Goal: Task Accomplishment & Management: Manage account settings

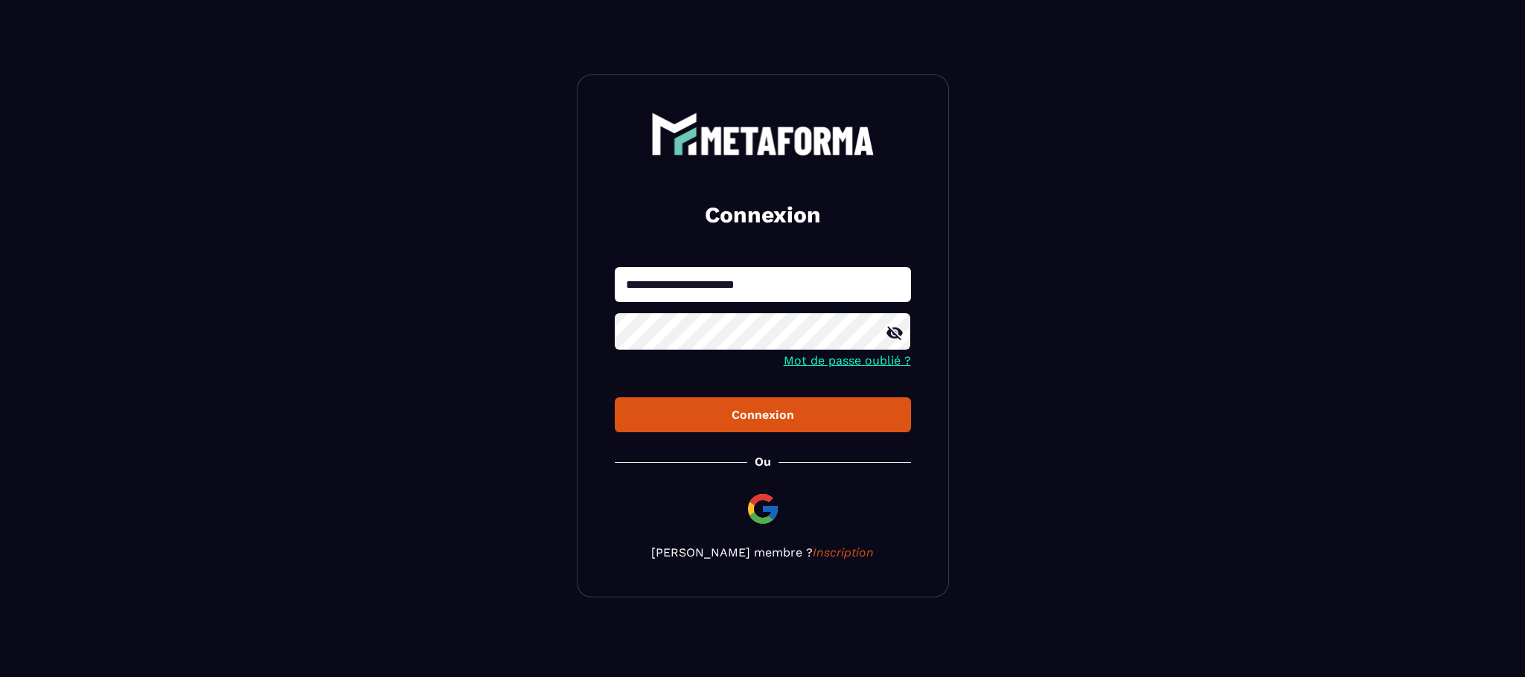
click at [789, 279] on input "**********" at bounding box center [763, 284] width 296 height 35
type input "**********"
click at [782, 425] on button "Connexion" at bounding box center [763, 414] width 296 height 35
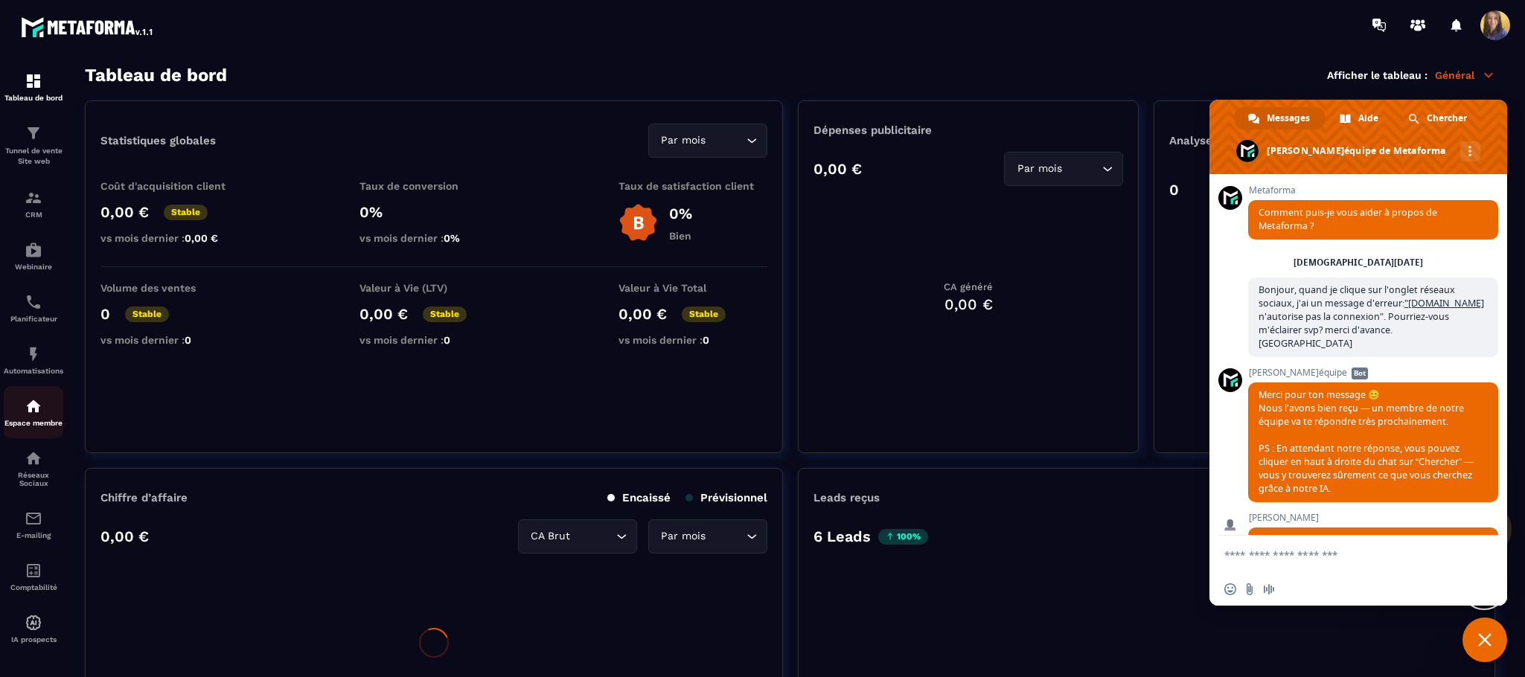
click at [47, 403] on div "Espace membre" at bounding box center [34, 412] width 60 height 30
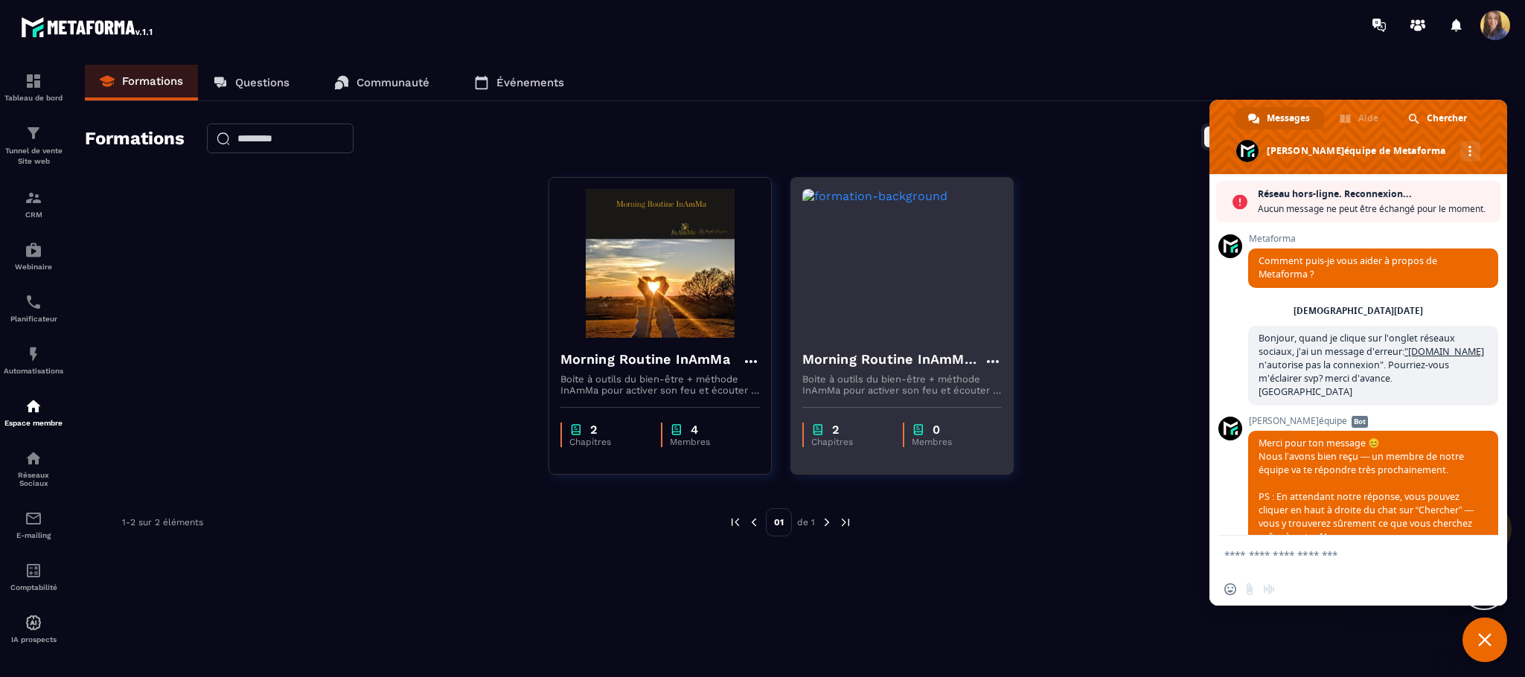
click at [1003, 355] on div "Morning Routine InAmMa - Copy Boite à outils du bien-être + méthode InAmMa pour…" at bounding box center [902, 367] width 222 height 58
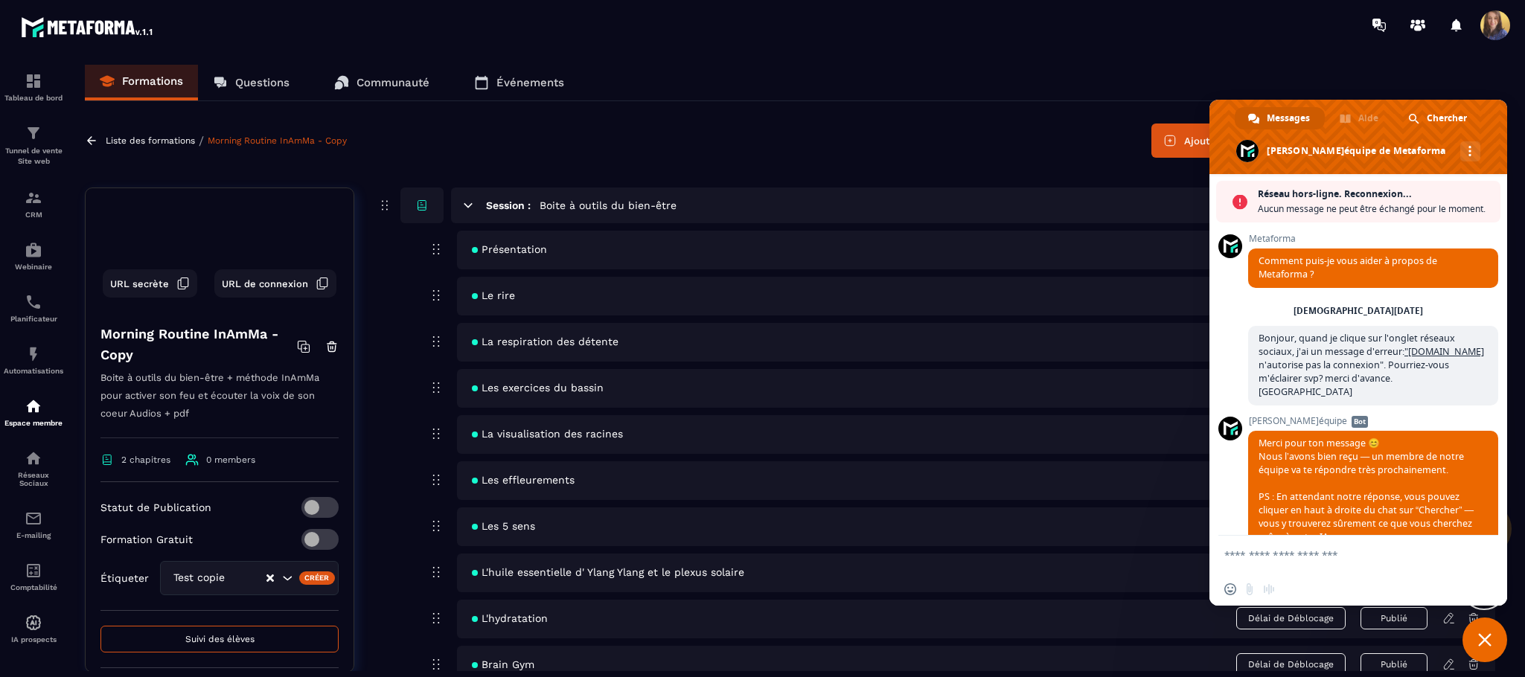
scroll to position [179, 0]
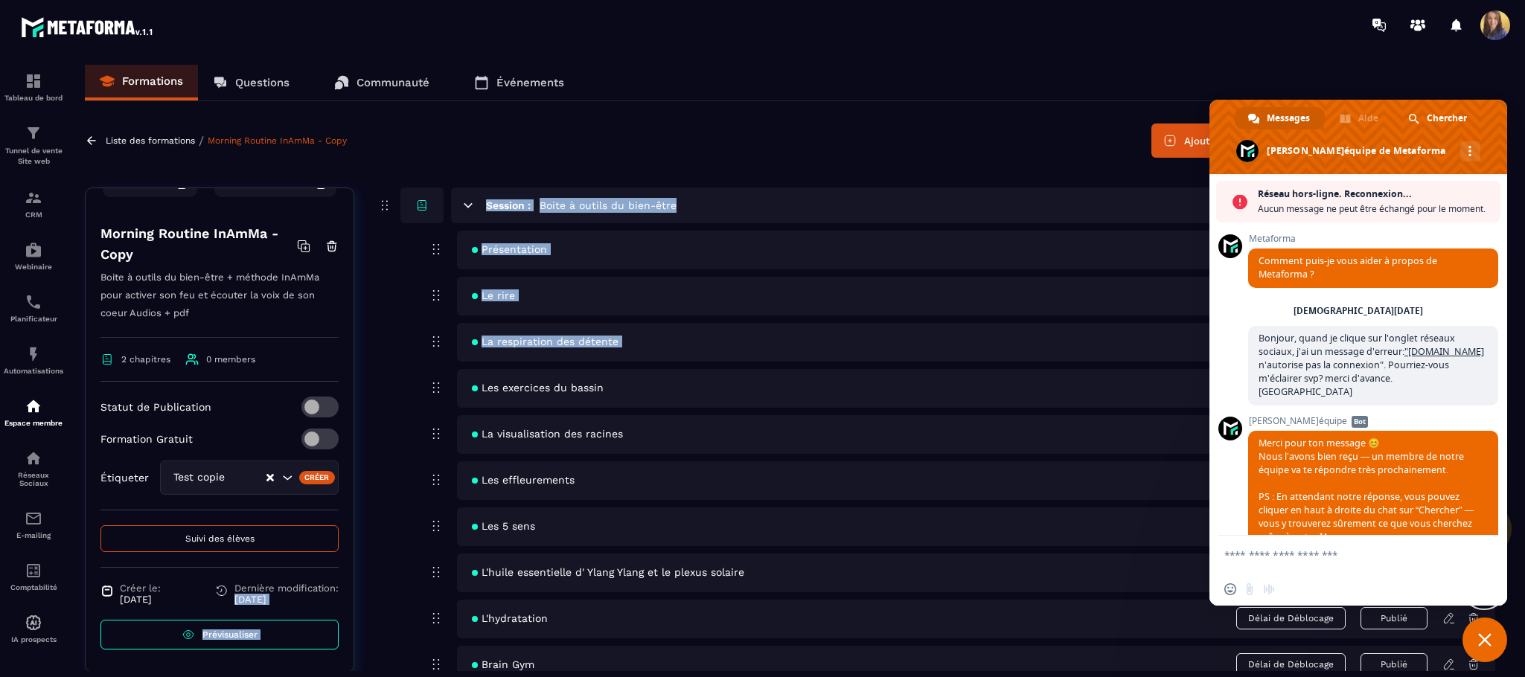
drag, startPoint x: 356, startPoint y: 568, endPoint x: 357, endPoint y: 289, distance: 279.1
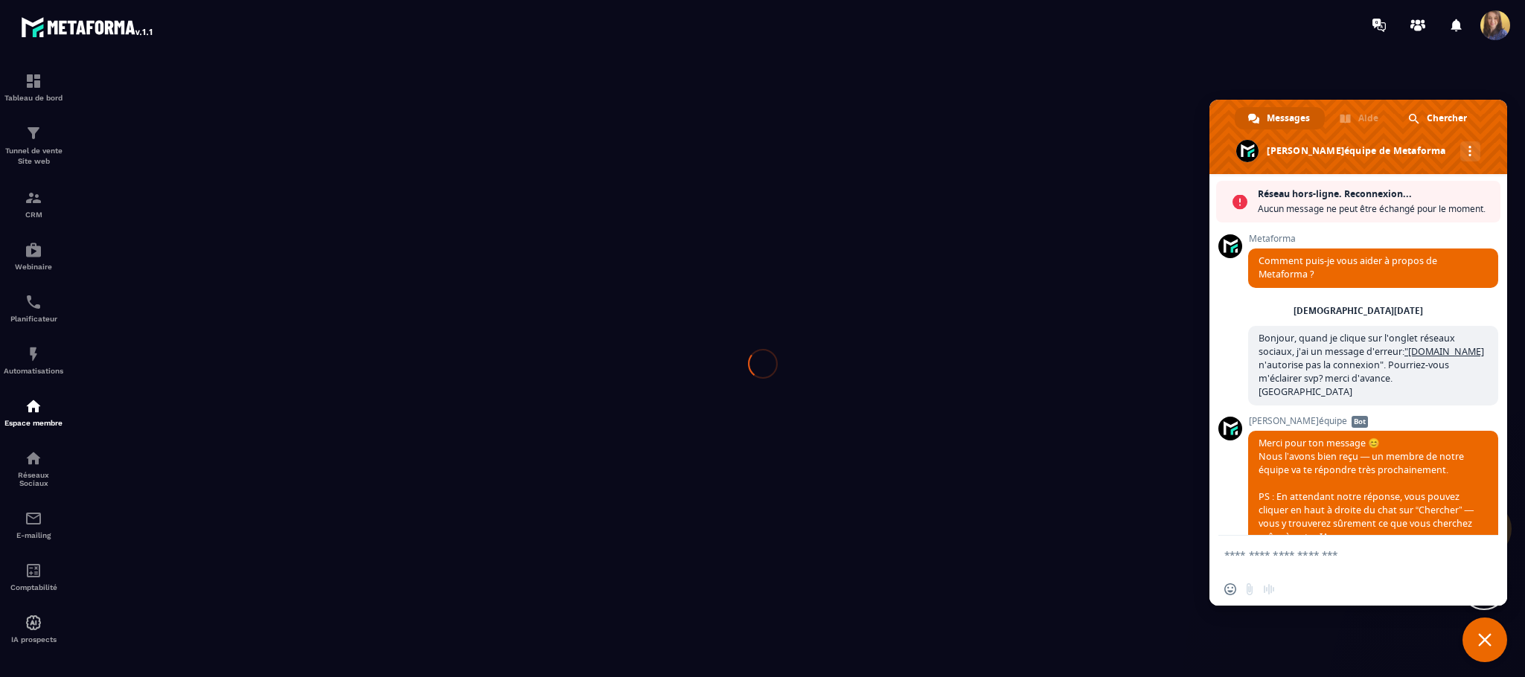
scroll to position [2225, 0]
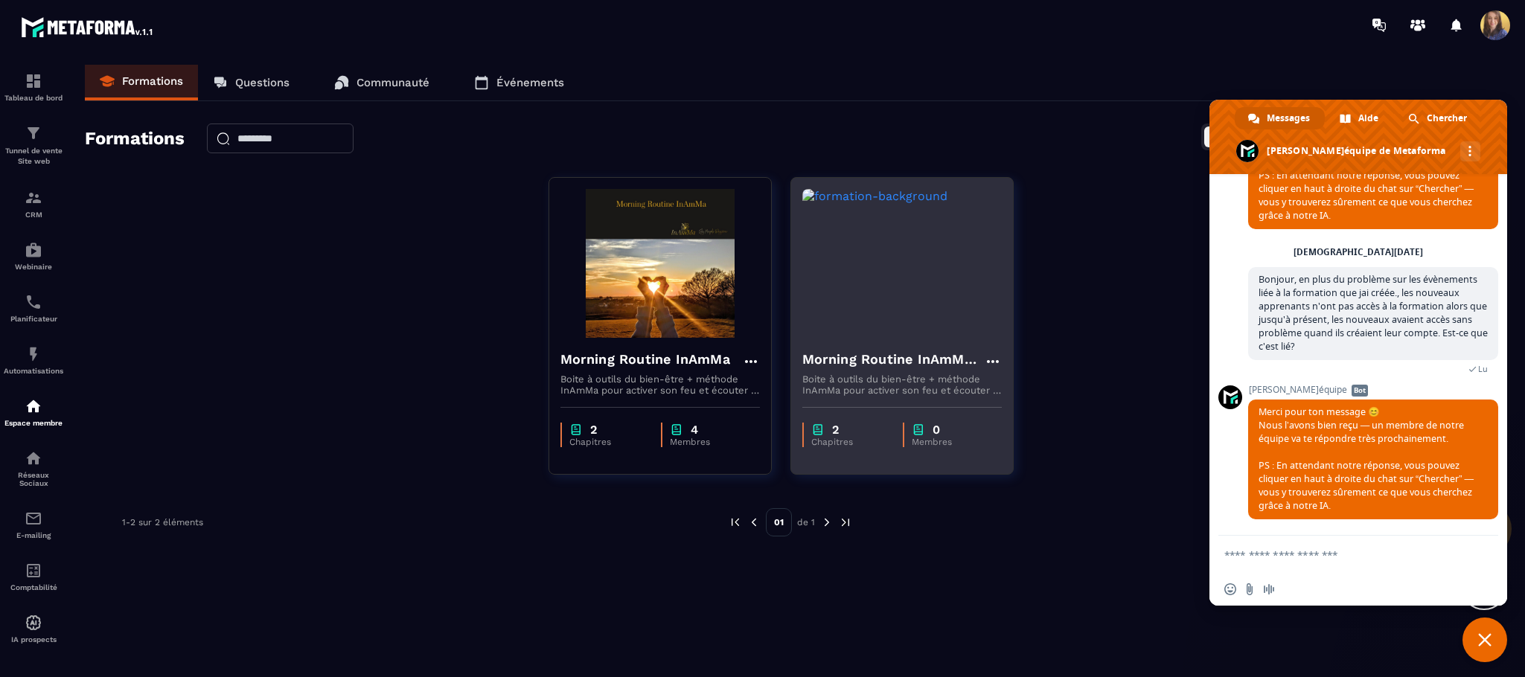
drag, startPoint x: 884, startPoint y: 286, endPoint x: 819, endPoint y: 243, distance: 77.4
click at [819, 243] on img at bounding box center [901, 263] width 199 height 149
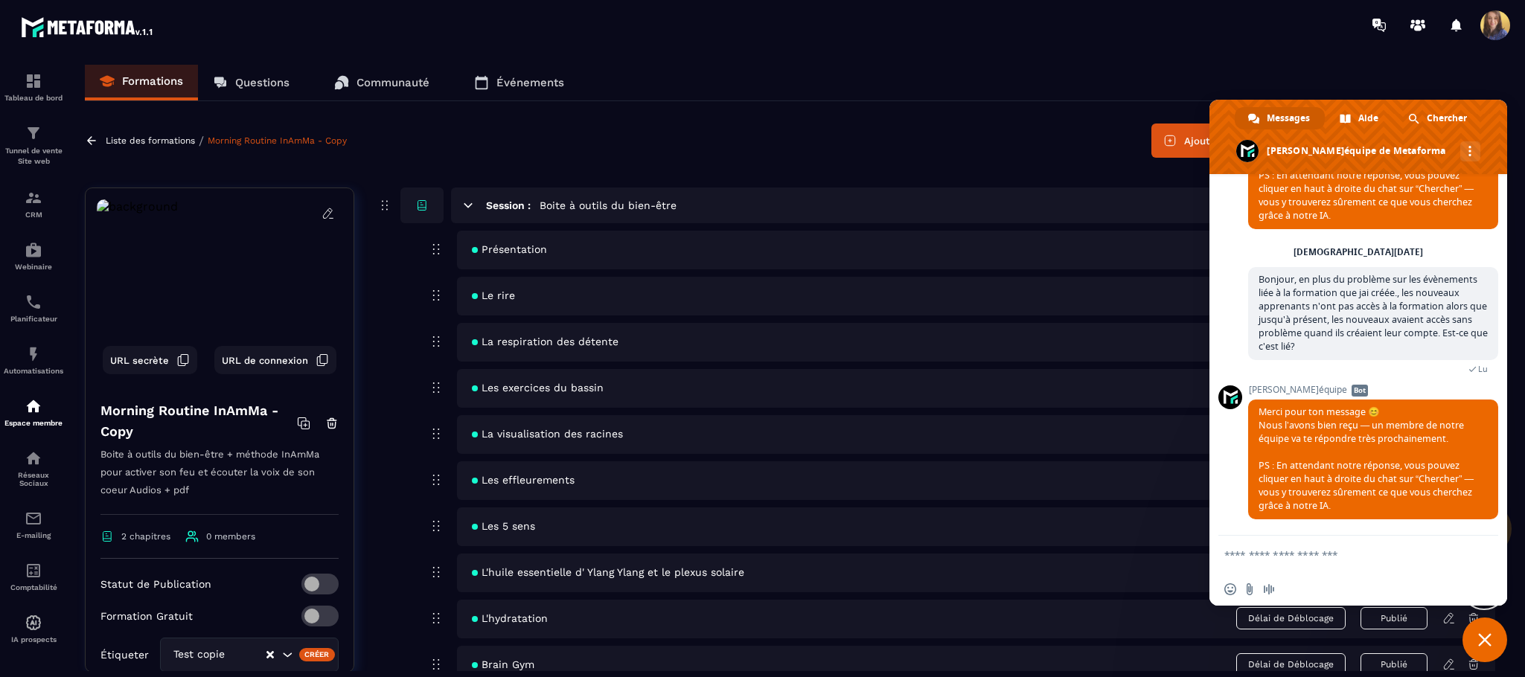
click at [1483, 637] on span "Fermer le chat" at bounding box center [1484, 639] width 13 height 13
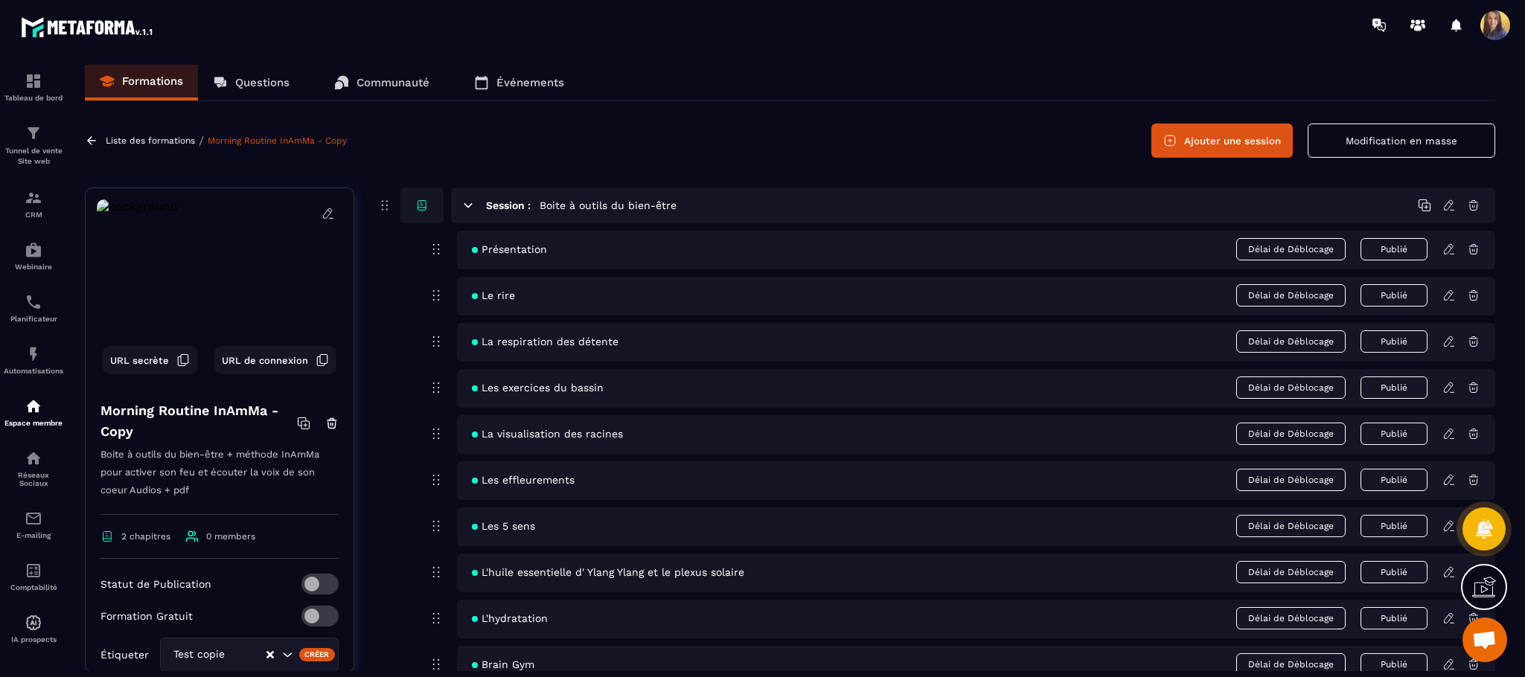
click at [322, 207] on icon at bounding box center [328, 213] width 13 height 13
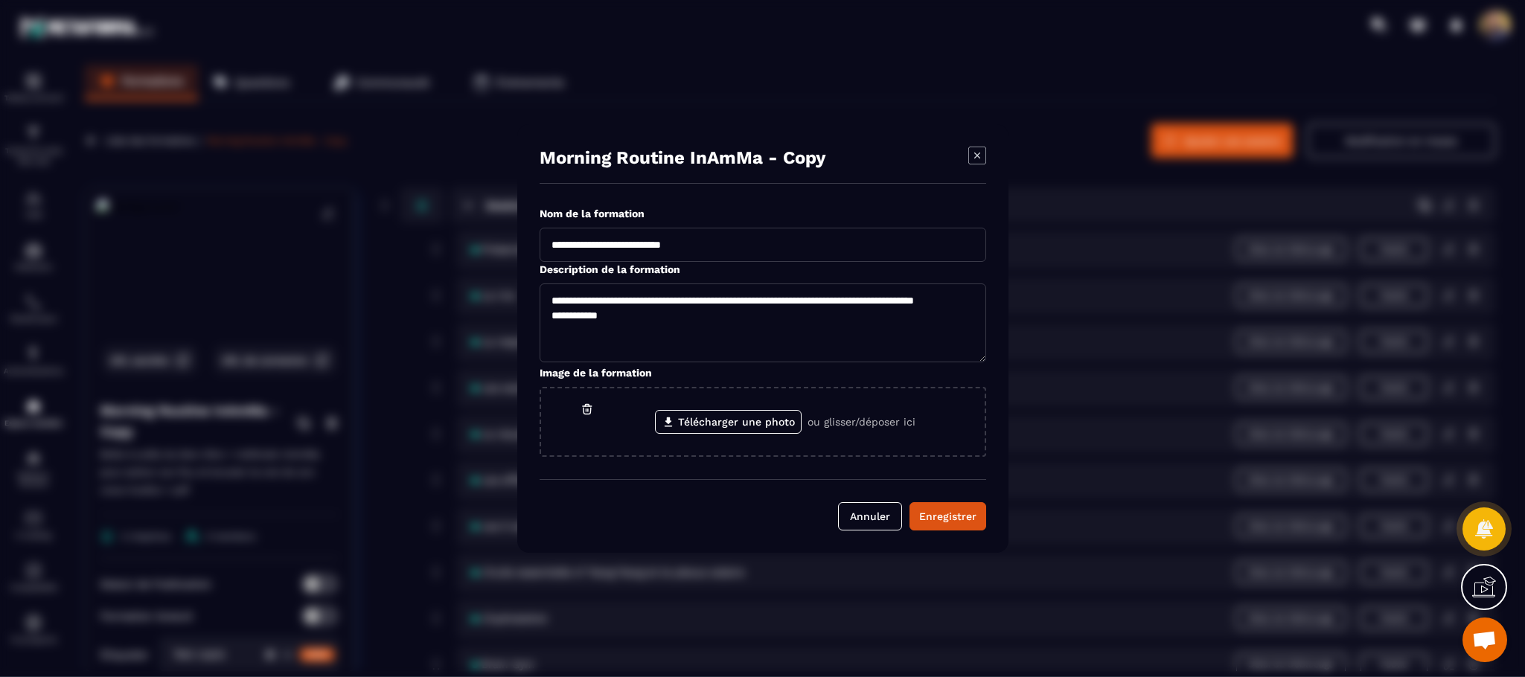
click at [976, 153] on icon "Modal window" at bounding box center [977, 156] width 6 height 6
type textarea "**********"
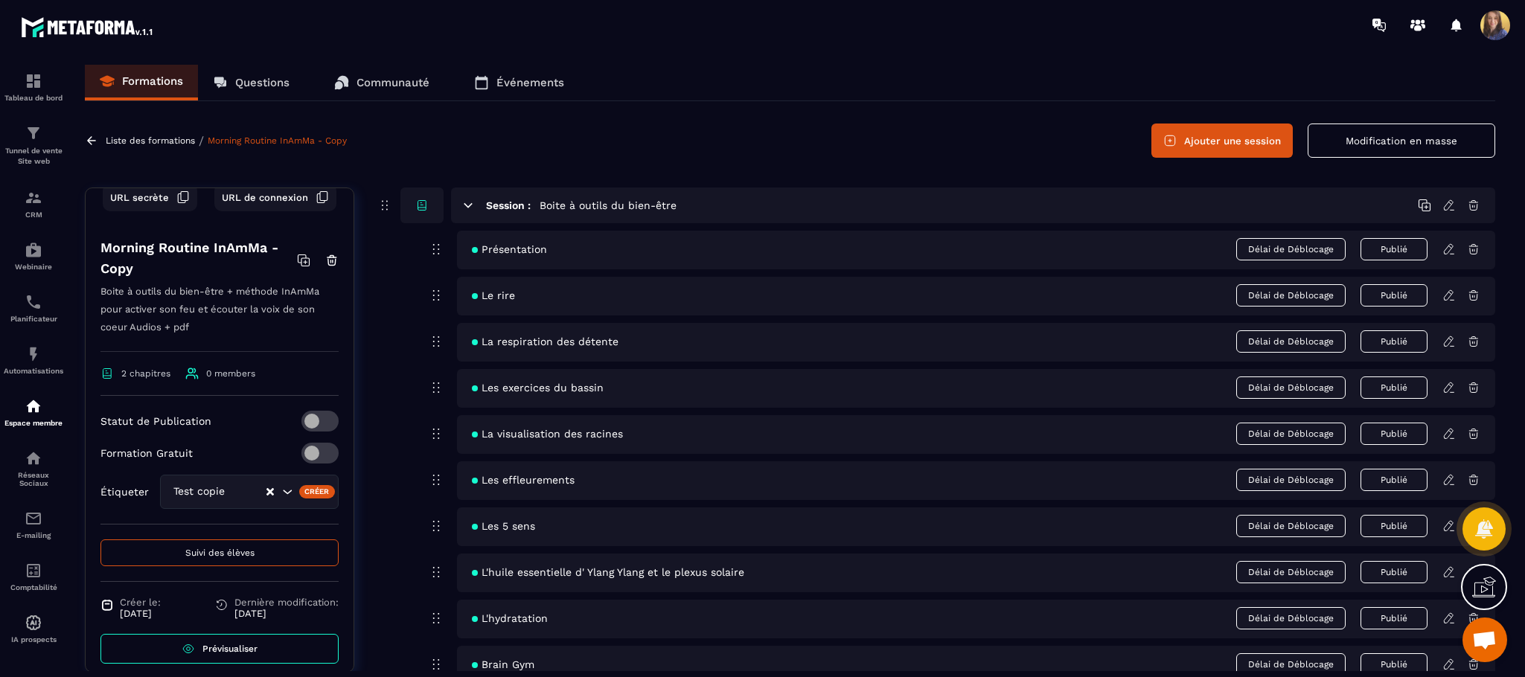
scroll to position [179, 0]
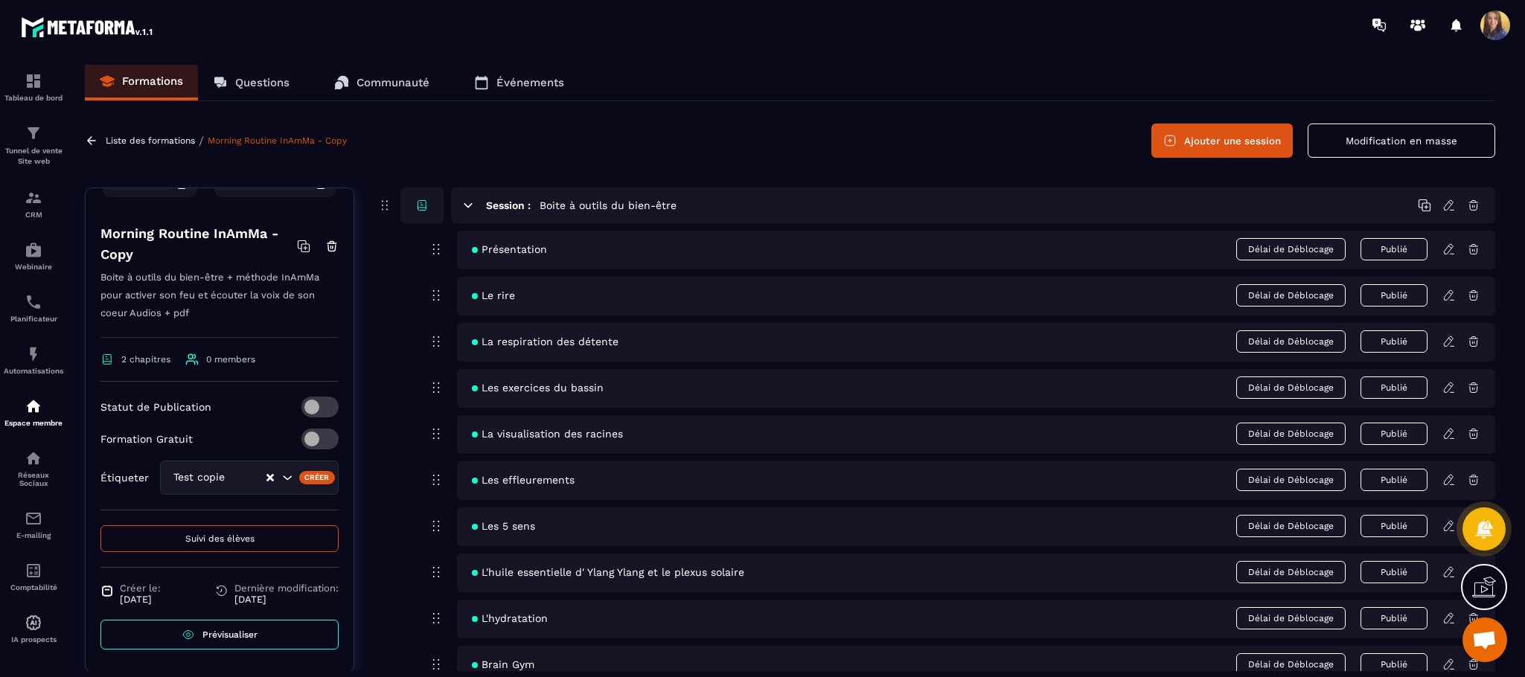
click at [325, 240] on icon at bounding box center [331, 246] width 13 height 13
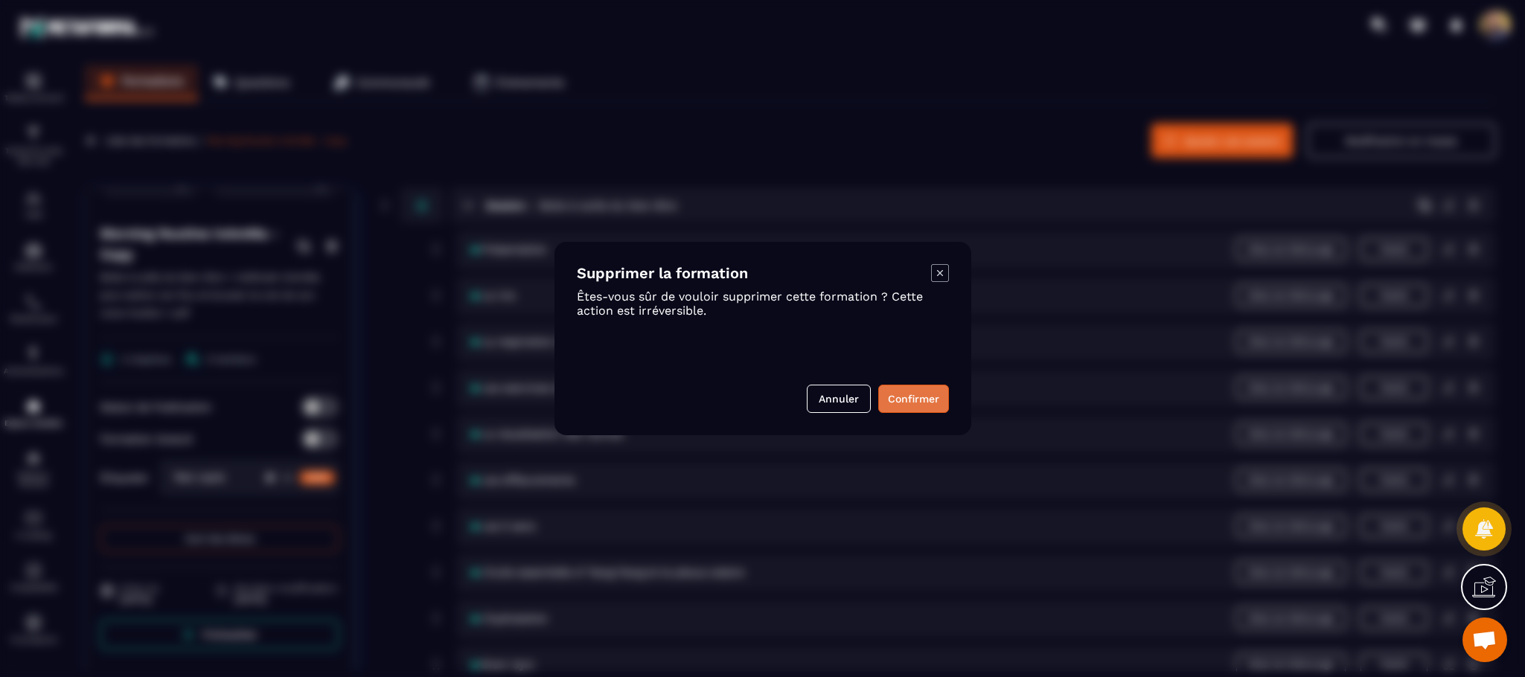
click at [918, 389] on button "Confirmer" at bounding box center [913, 399] width 71 height 28
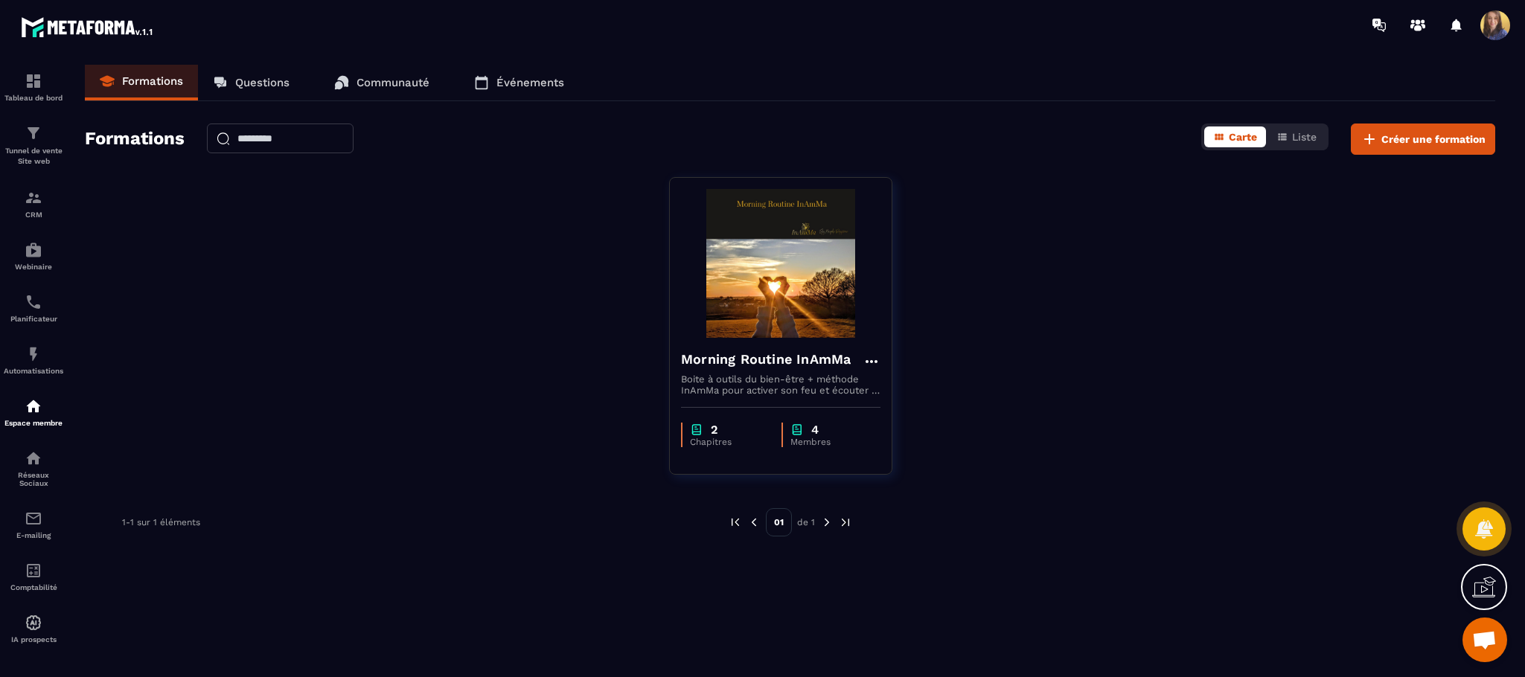
click at [529, 76] on p "Événements" at bounding box center [530, 82] width 68 height 13
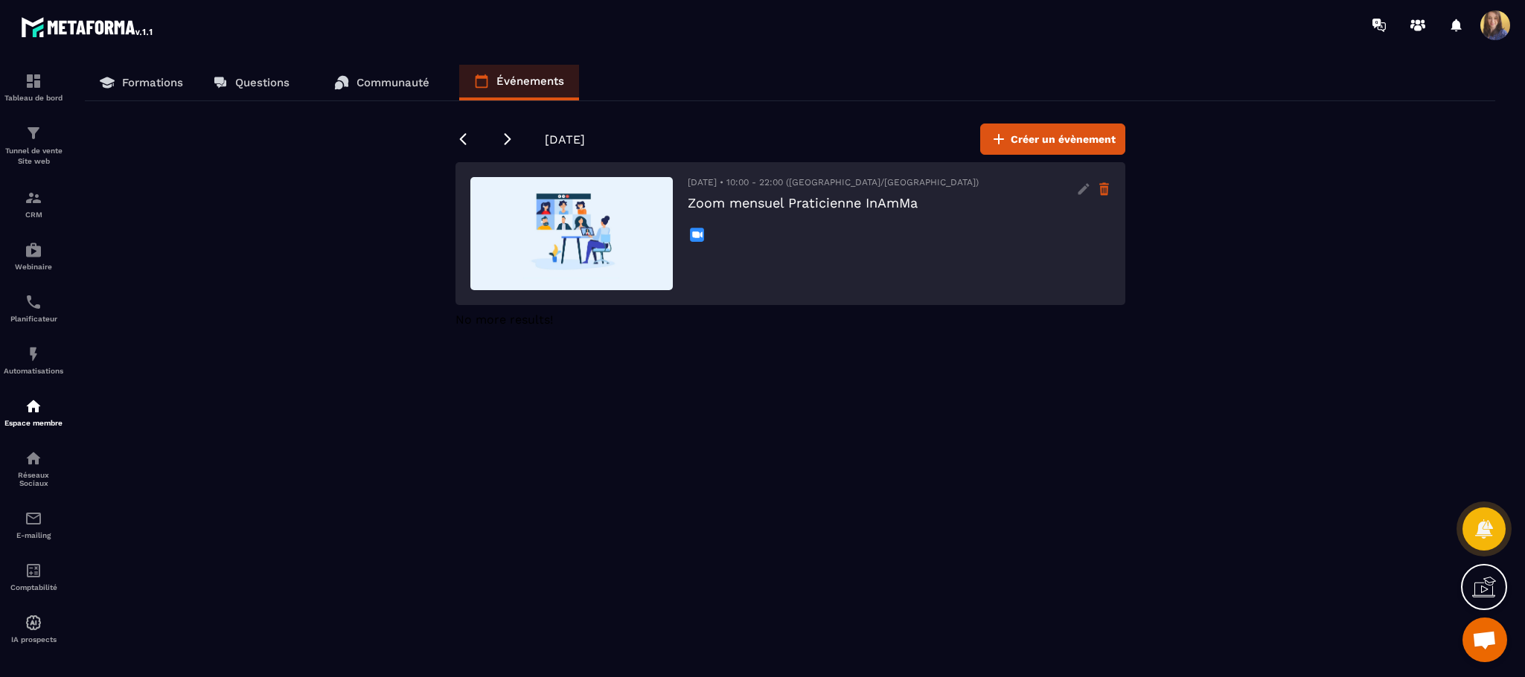
click at [1104, 188] on icon at bounding box center [1104, 191] width 8 height 10
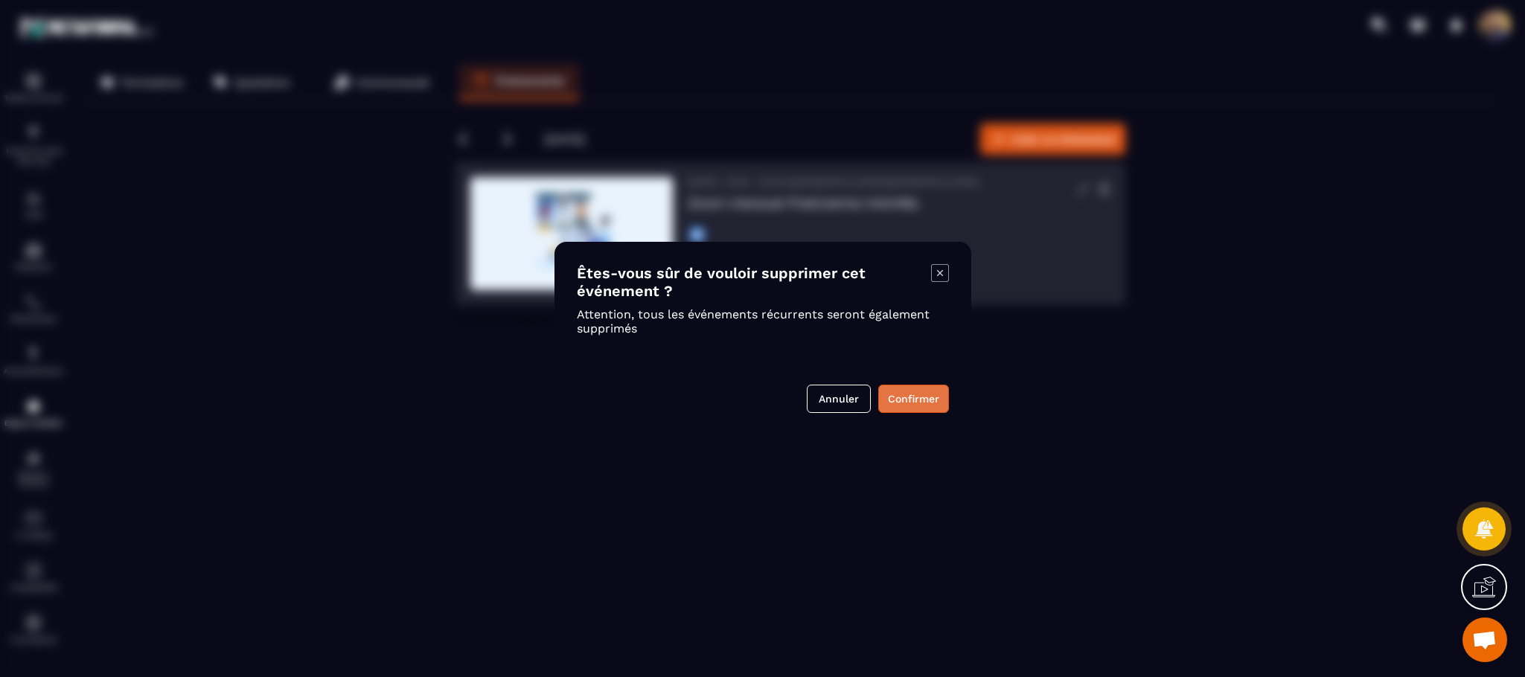
click at [918, 406] on button "Confirmer" at bounding box center [913, 399] width 71 height 28
